Goal: Task Accomplishment & Management: Manage account settings

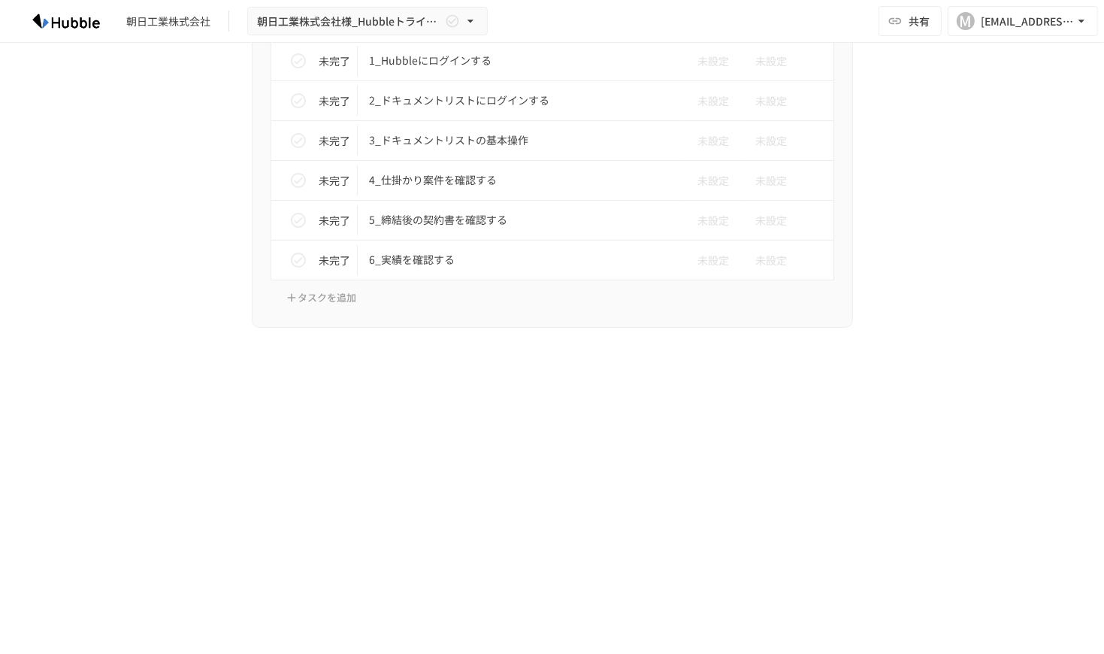
scroll to position [4563, 0]
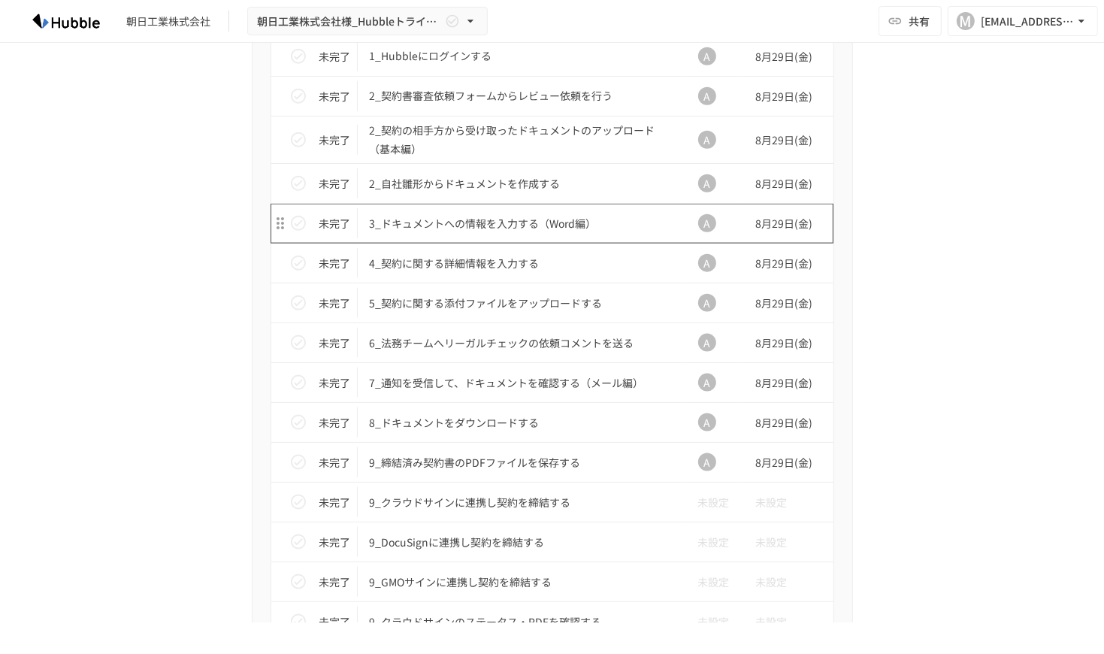
scroll to position [1153, 0]
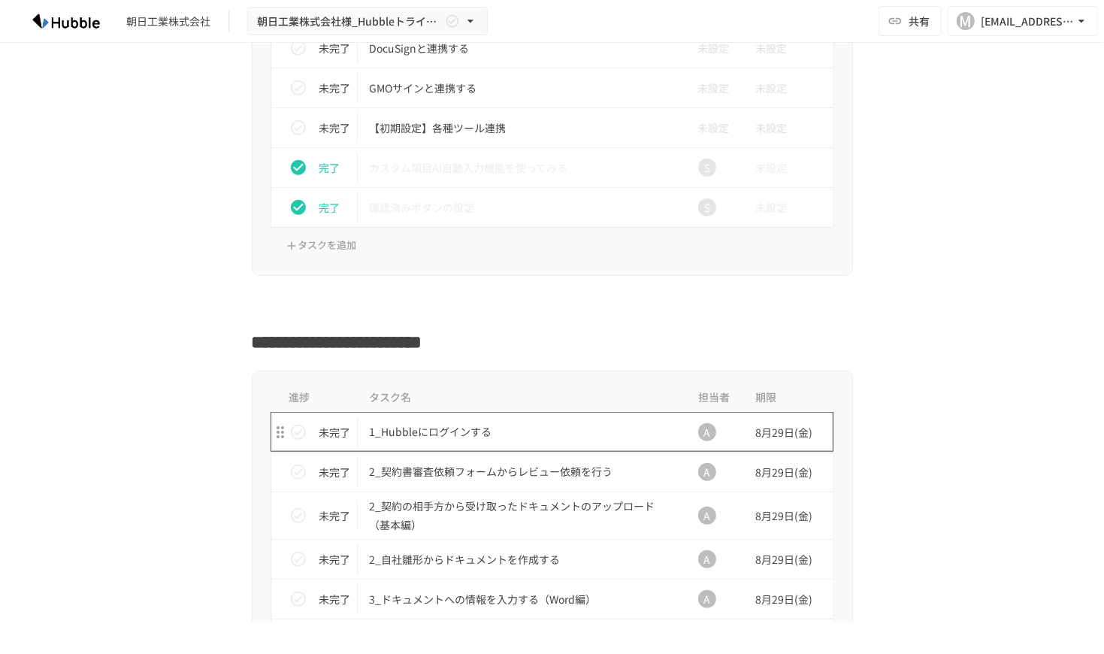
click at [460, 422] on p "1_Hubbleにログインする" at bounding box center [521, 431] width 302 height 19
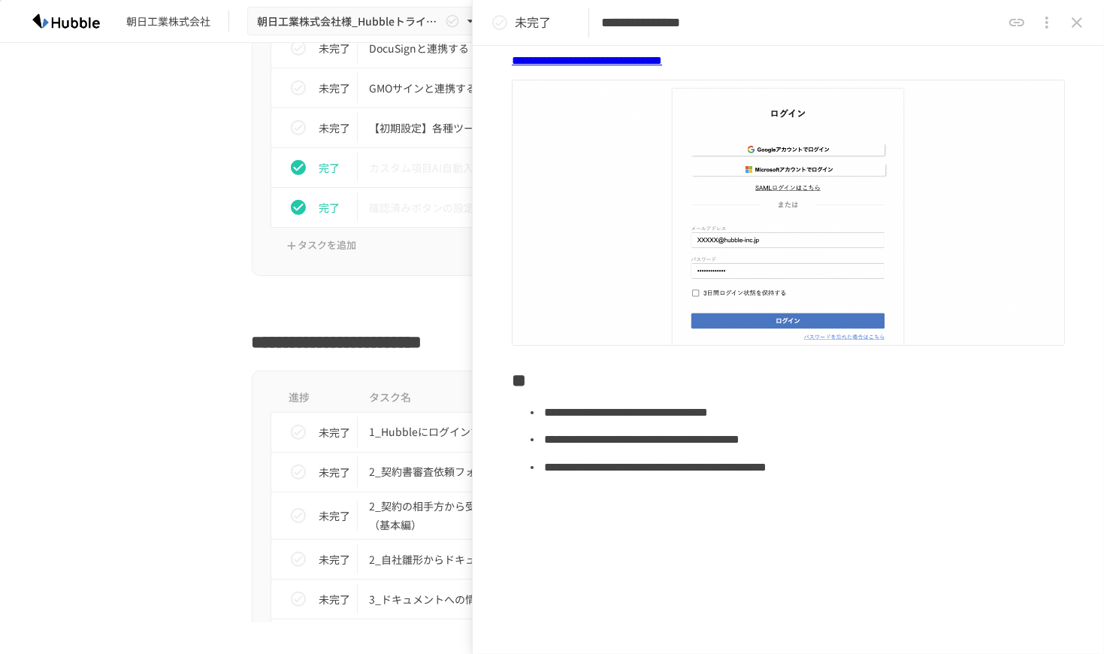
scroll to position [274, 0]
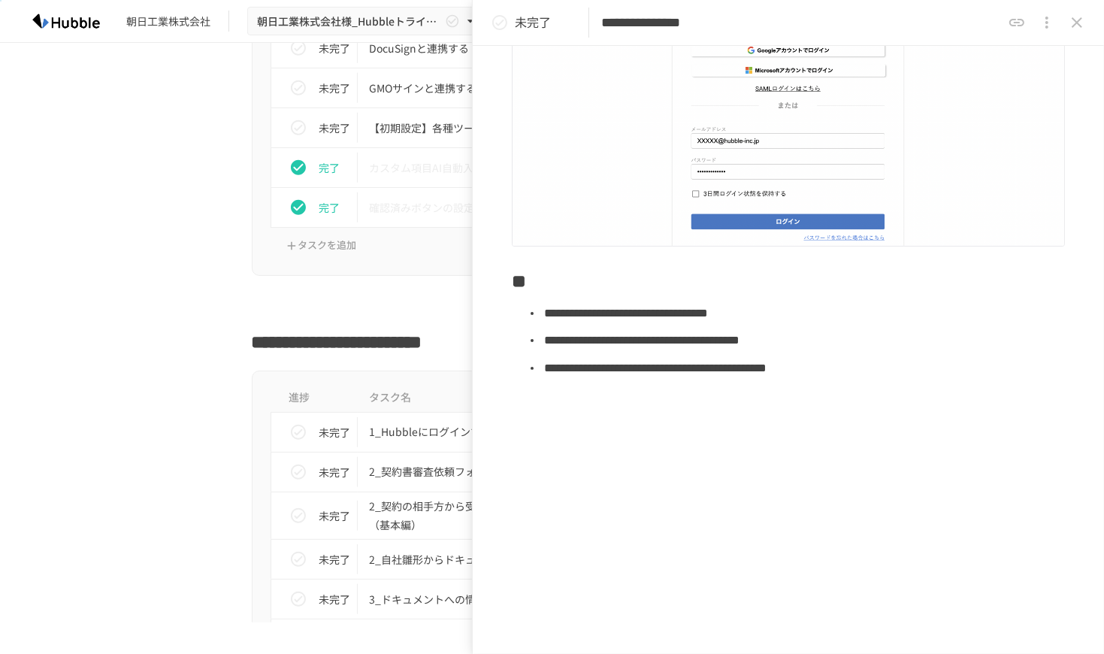
click at [106, 292] on div at bounding box center [552, 305] width 917 height 29
click at [1068, 23] on icon "close drawer" at bounding box center [1077, 23] width 18 height 18
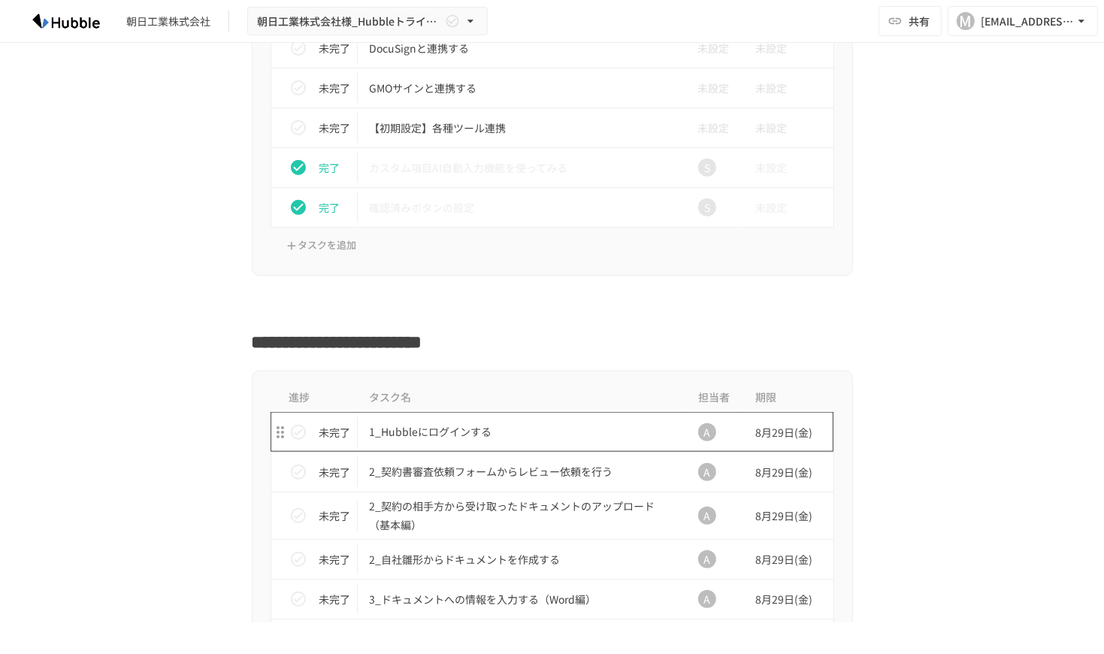
click at [441, 436] on p "1_Hubbleにログインする" at bounding box center [521, 431] width 302 height 19
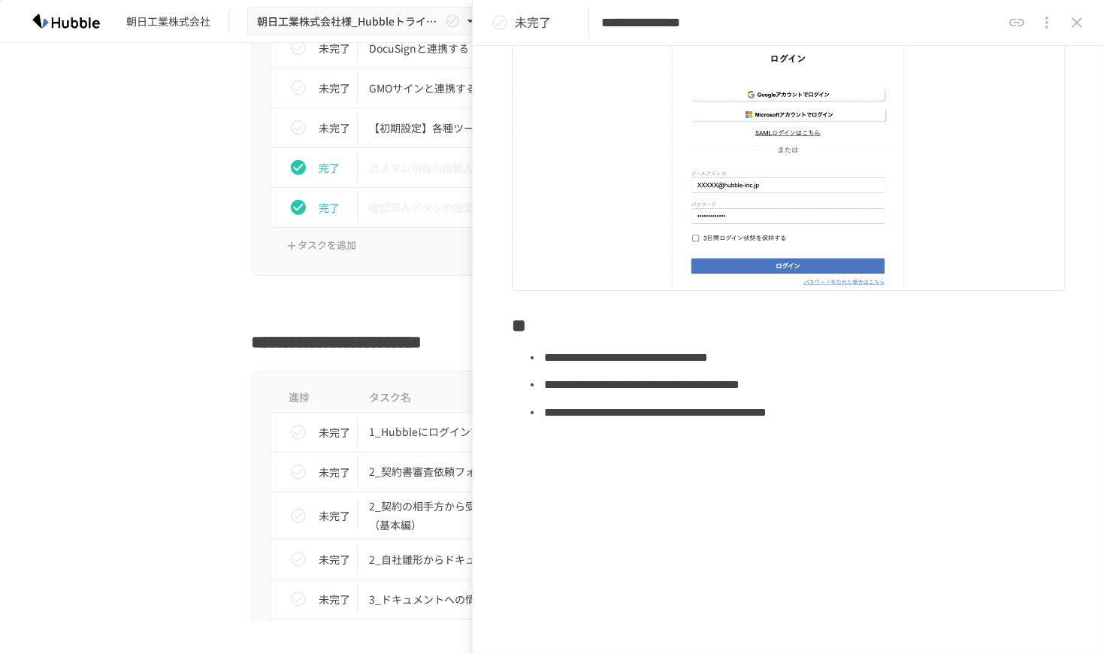
scroll to position [274, 0]
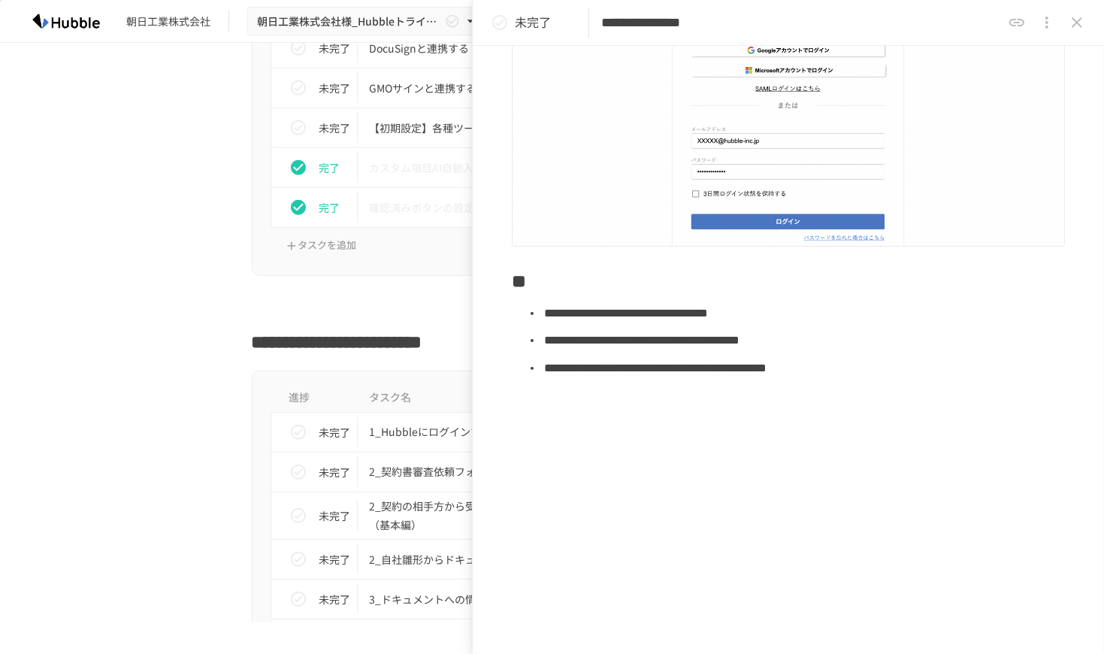
click at [1074, 21] on icon "close drawer" at bounding box center [1077, 23] width 18 height 18
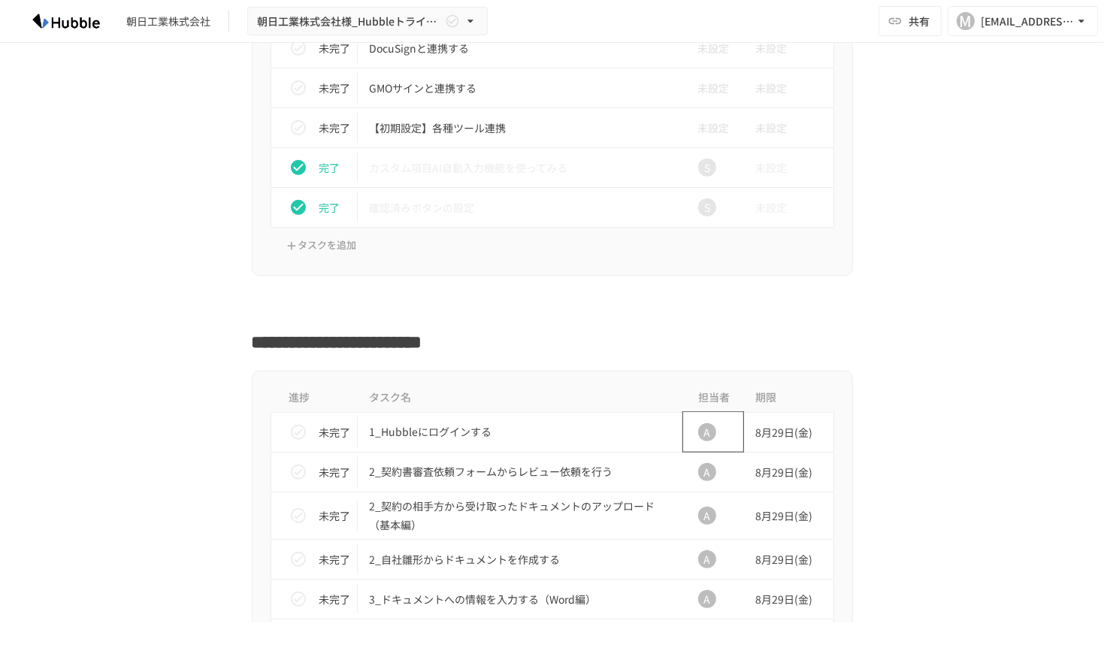
click at [698, 424] on div "A" at bounding box center [707, 432] width 18 height 18
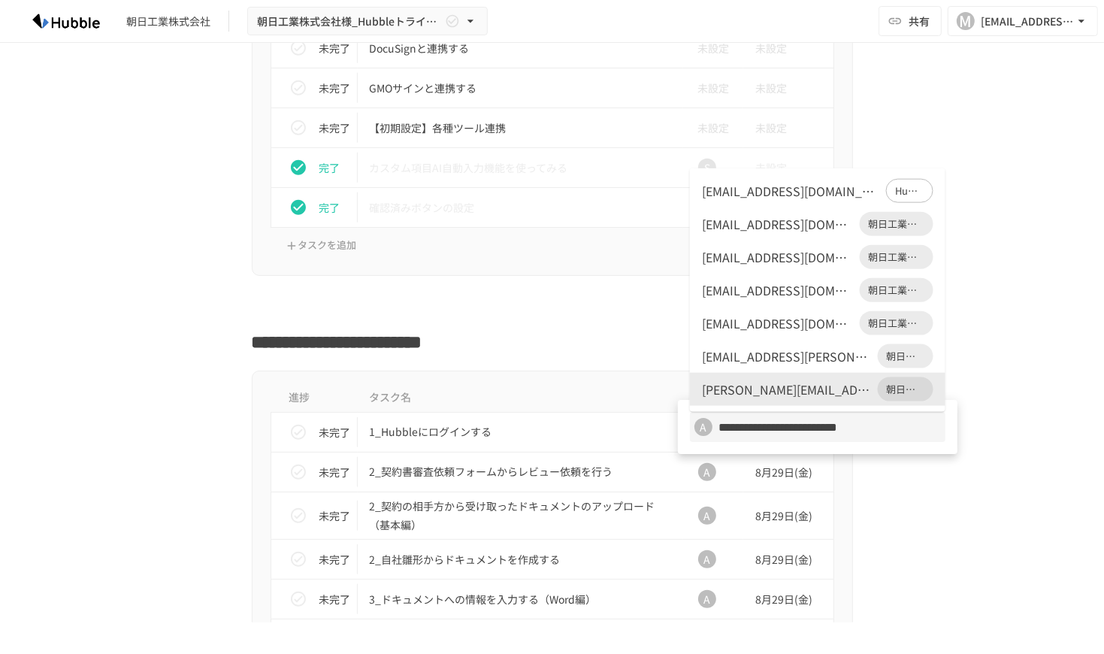
click at [1103, 404] on html "**********" at bounding box center [552, 311] width 1104 height 622
drag, startPoint x: 1072, startPoint y: 500, endPoint x: 1033, endPoint y: 476, distance: 46.3
click at [1071, 500] on div at bounding box center [552, 327] width 1104 height 654
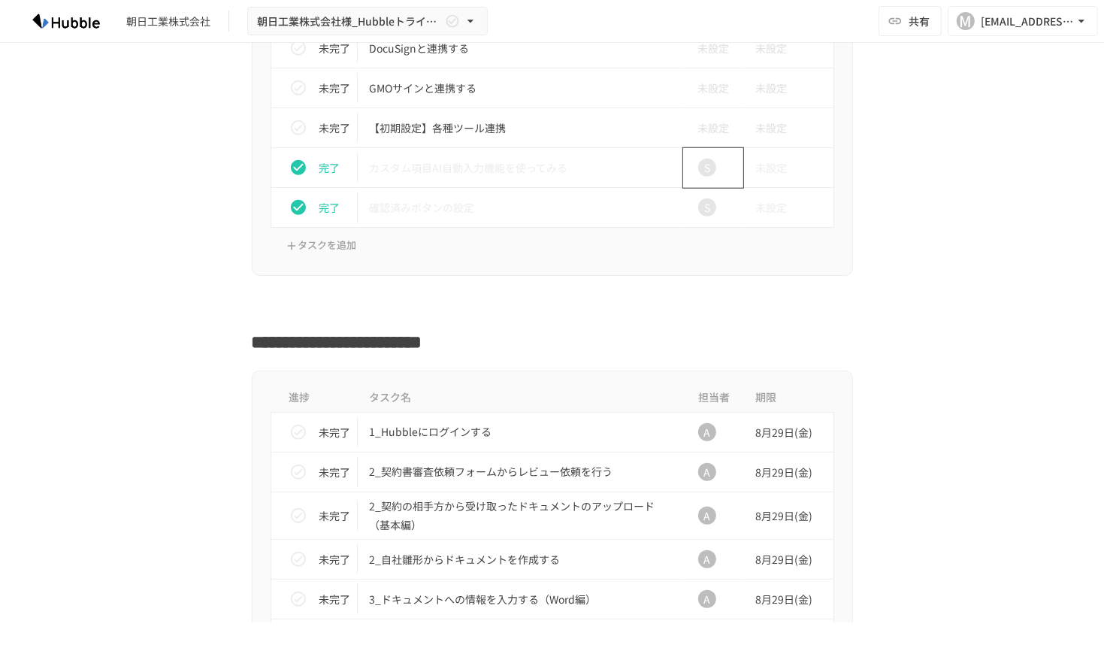
click at [688, 170] on div "S" at bounding box center [707, 168] width 48 height 30
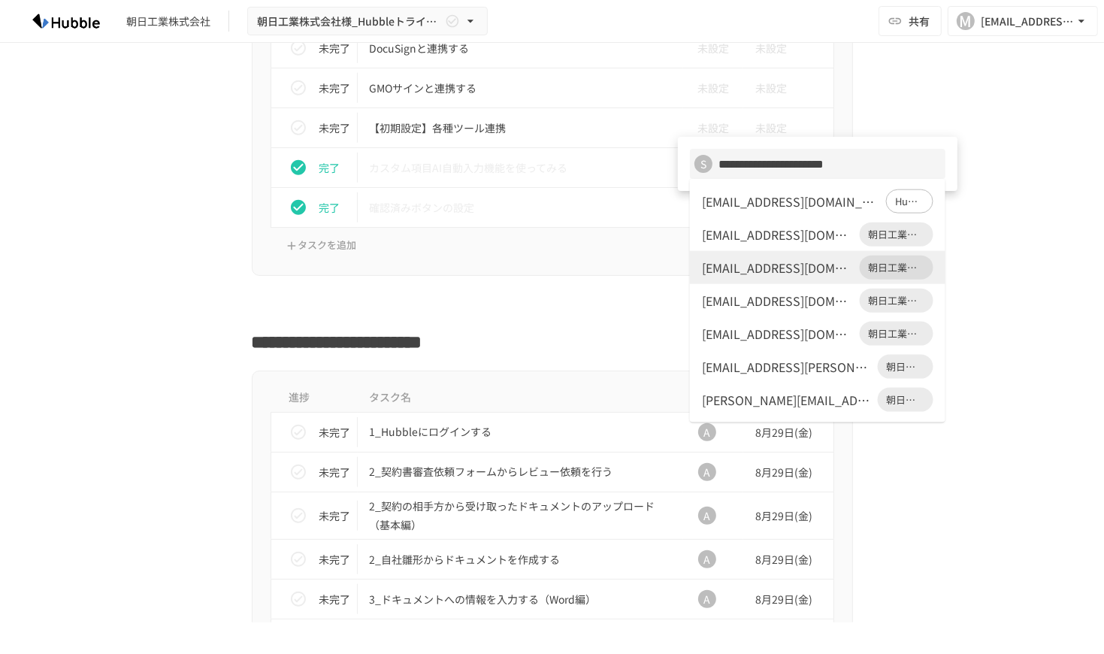
click at [1076, 295] on div at bounding box center [552, 327] width 1104 height 654
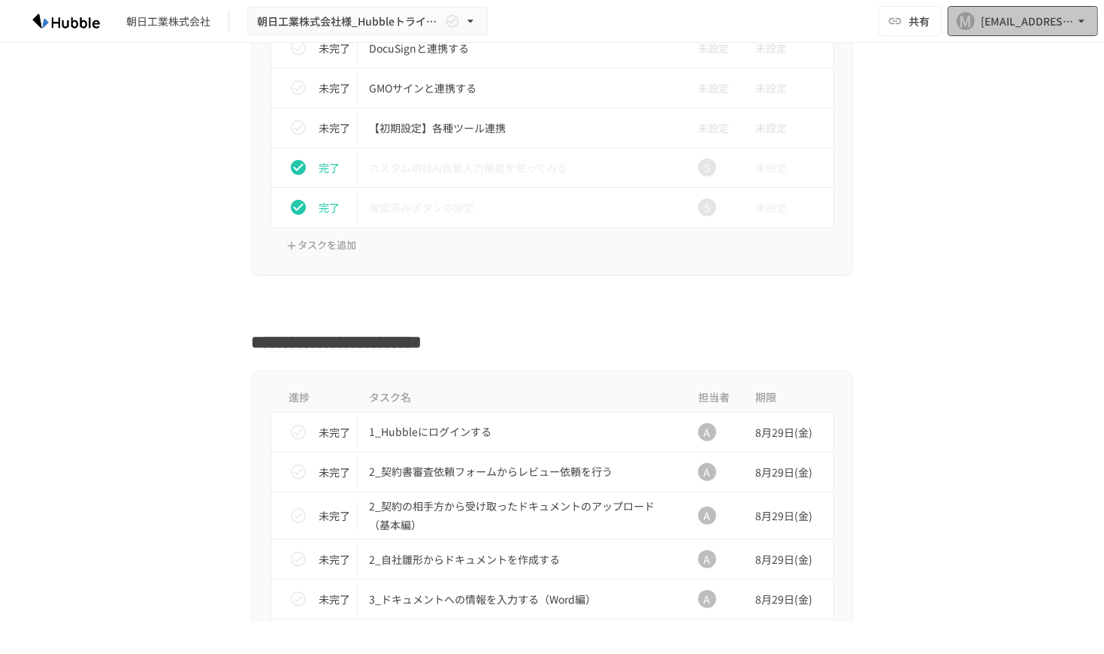
click at [1056, 14] on div "[EMAIL_ADDRESS][DOMAIN_NAME]" at bounding box center [1026, 21] width 93 height 19
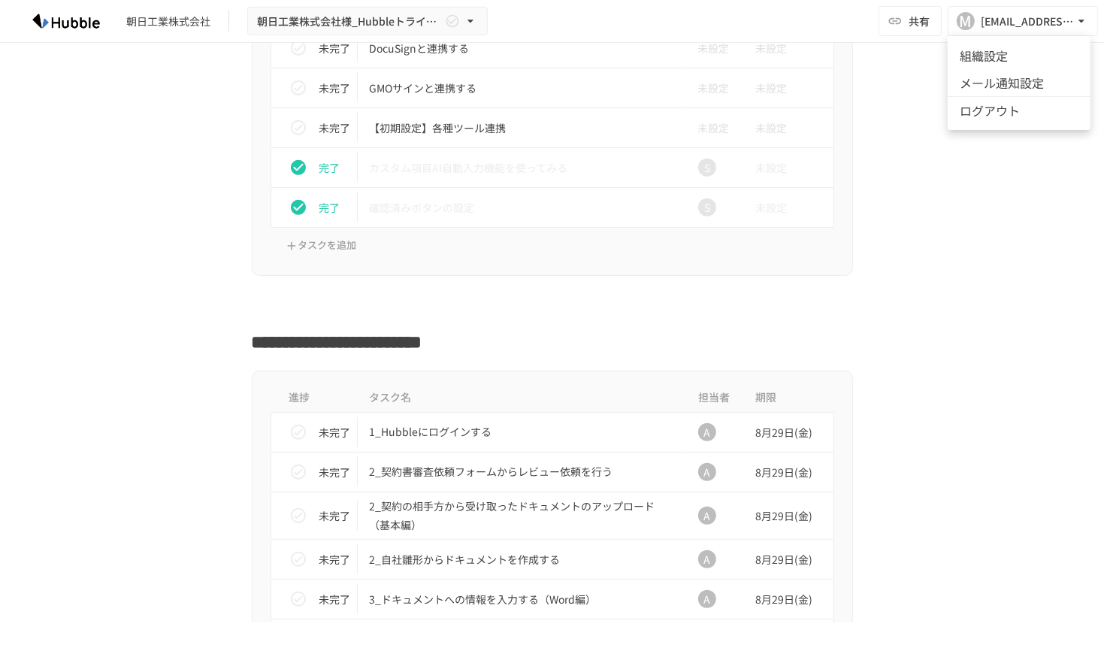
click at [1014, 117] on li "ログアウト" at bounding box center [1018, 110] width 143 height 28
